Goal: Task Accomplishment & Management: Manage account settings

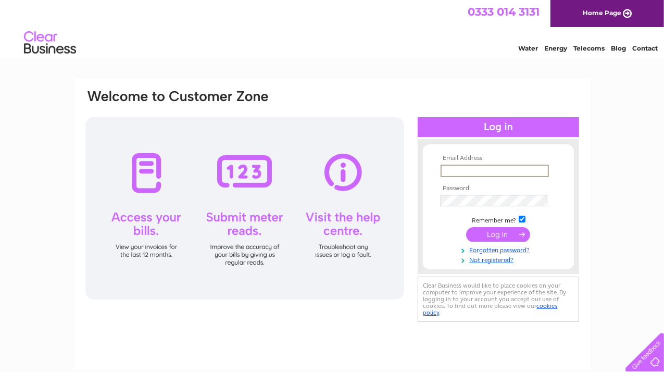
click at [500, 165] on input "text" at bounding box center [495, 171] width 108 height 13
click at [476, 169] on input "text" at bounding box center [495, 171] width 108 height 13
type input "agnieszka@charlottejamesfurniture.com"
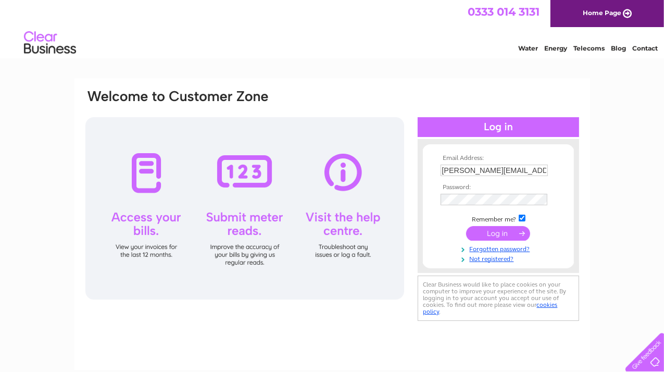
click at [502, 229] on input "submit" at bounding box center [498, 233] width 64 height 15
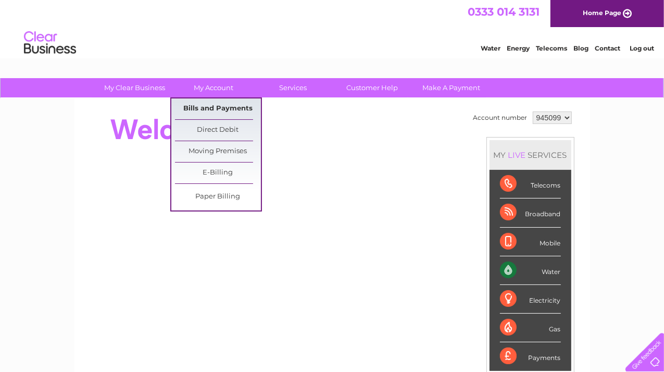
click at [226, 101] on link "Bills and Payments" at bounding box center [218, 108] width 86 height 21
click at [226, 107] on link "Bills and Payments" at bounding box center [218, 108] width 86 height 21
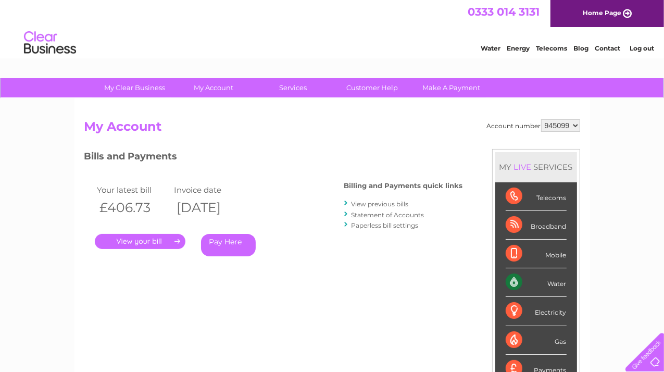
click at [165, 239] on link "." at bounding box center [140, 241] width 91 height 15
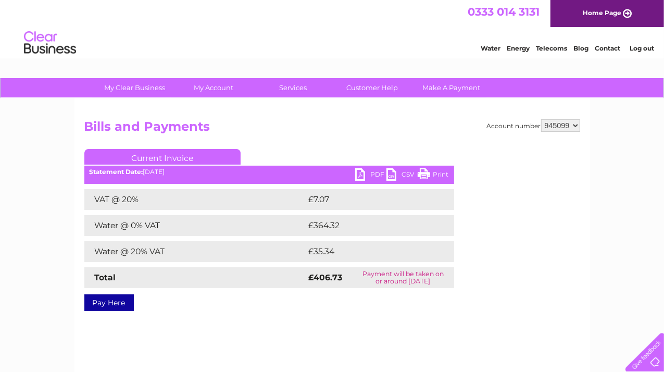
click at [362, 171] on link "PDF" at bounding box center [370, 175] width 31 height 15
